Goal: Check status: Check status

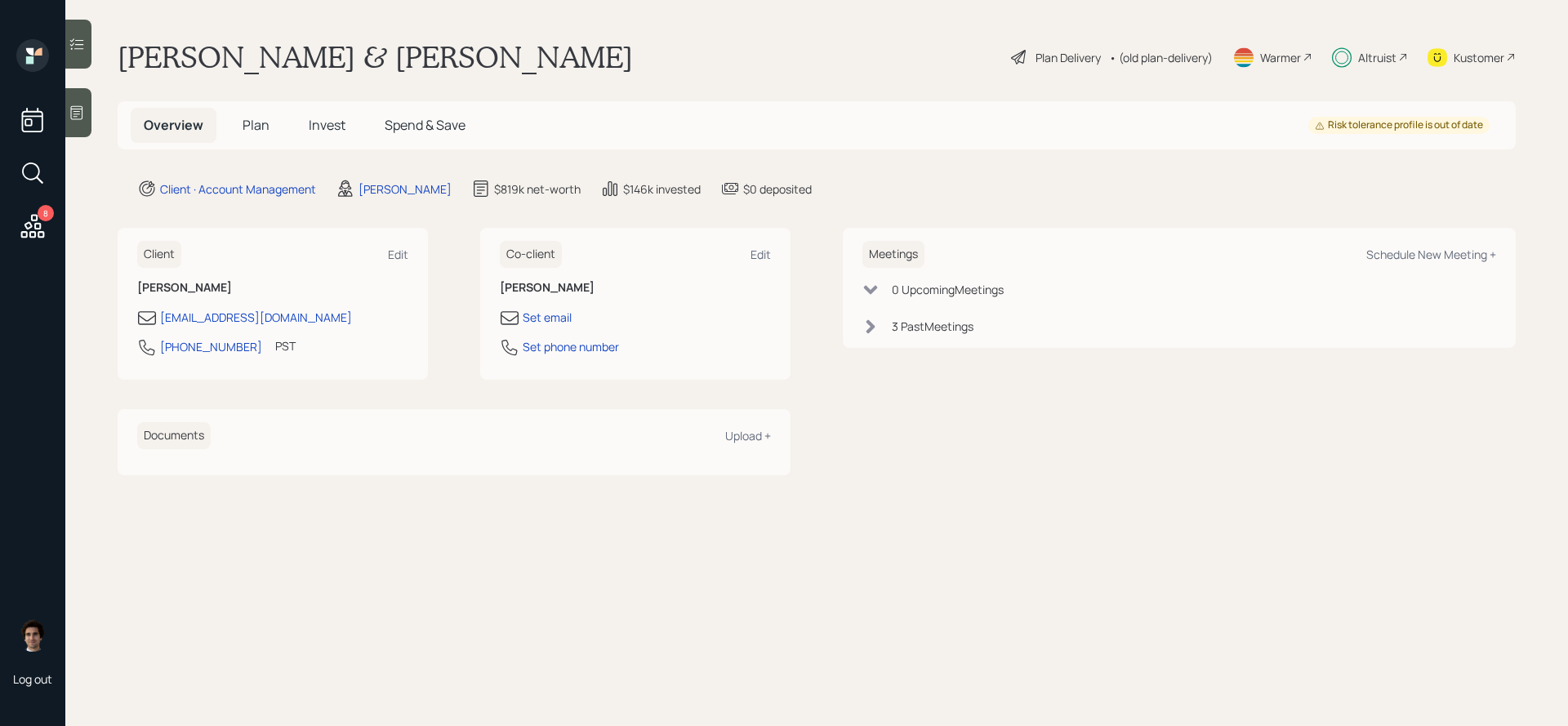
click at [323, 137] on h5 "Invest" at bounding box center [327, 125] width 63 height 35
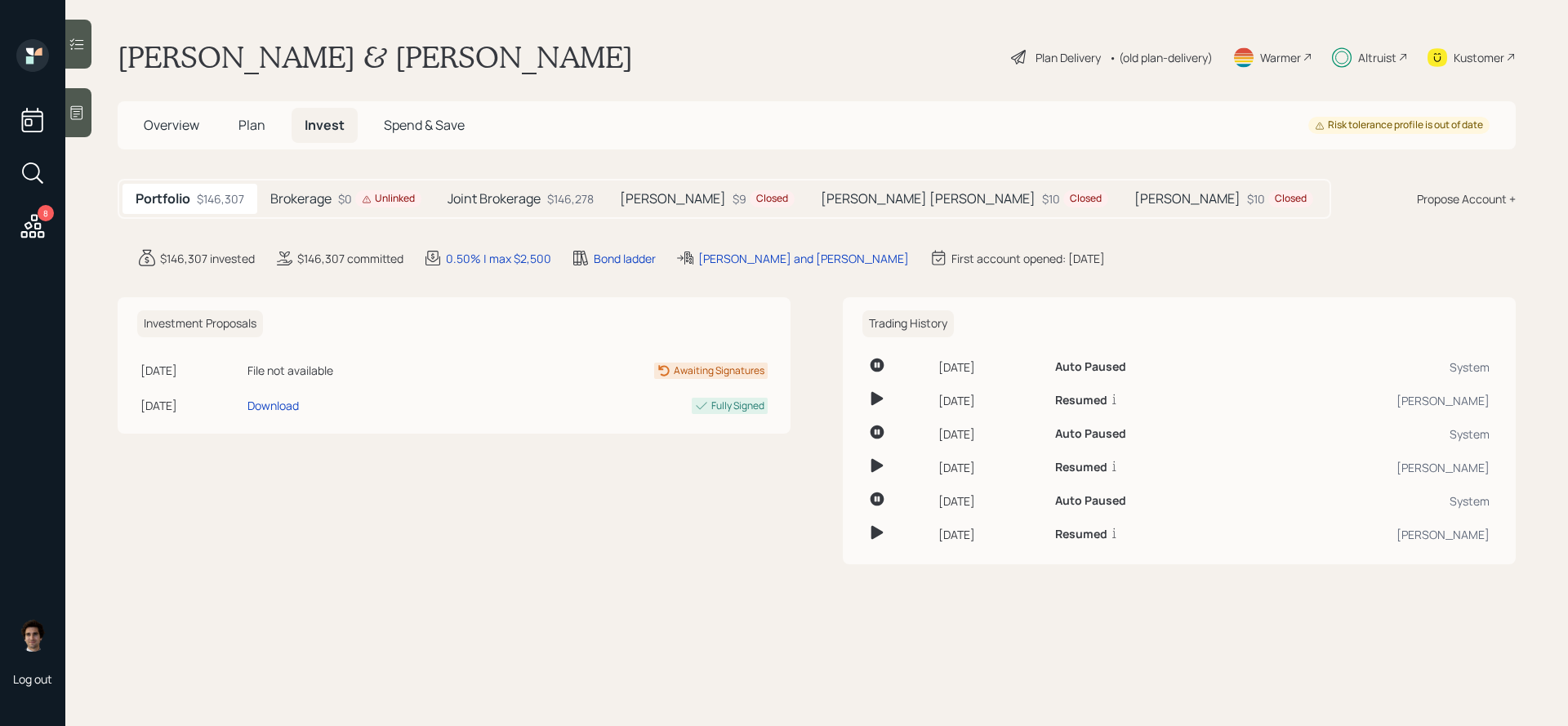
click at [541, 214] on div "Portfolio $146,307 Brokerage $0 Unlinked Joint Brokerage $146,278 [PERSON_NAME]…" at bounding box center [724, 199] width 1213 height 40
click at [543, 199] on div "Joint Brokerage $146,278" at bounding box center [520, 199] width 173 height 30
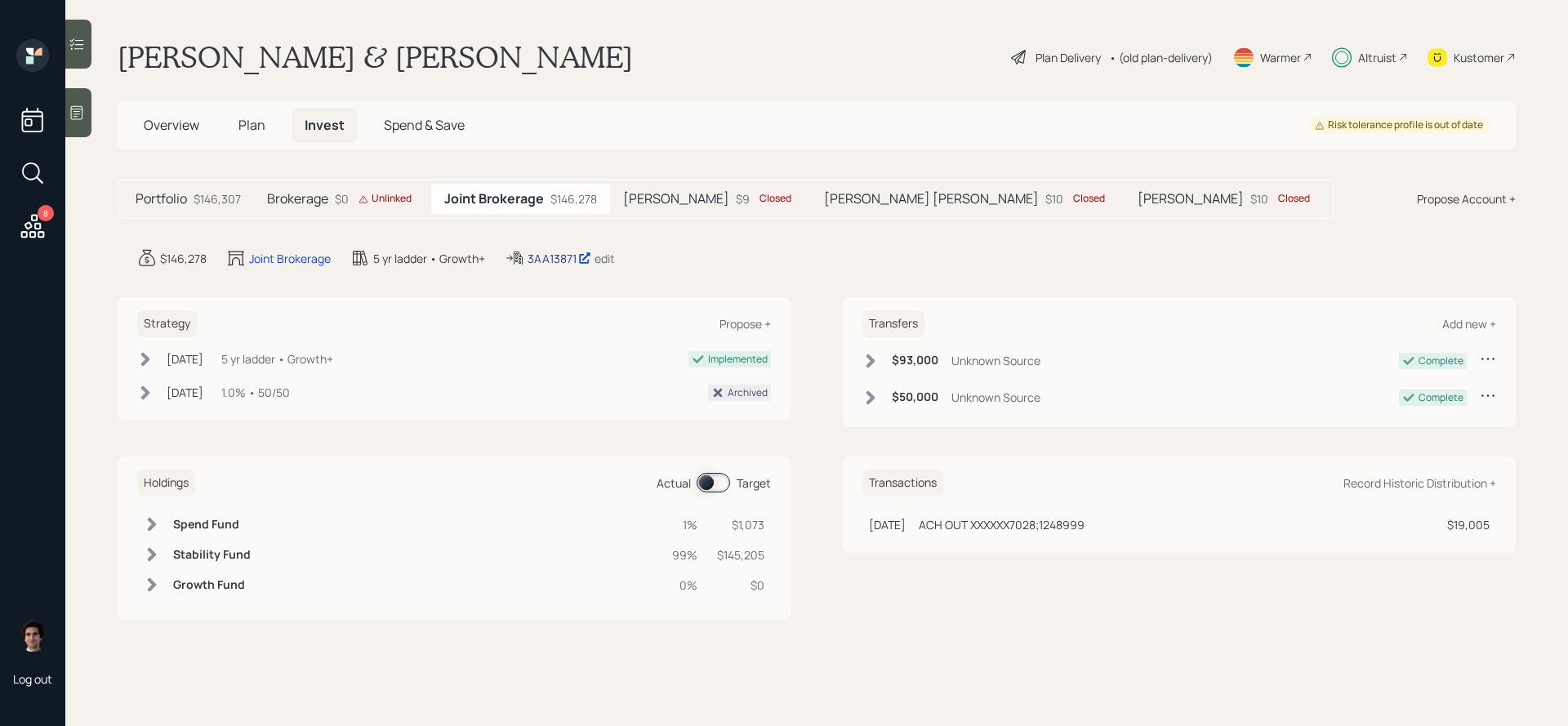
click at [554, 265] on div "3AA13871" at bounding box center [559, 258] width 63 height 17
